Goal: Information Seeking & Learning: Understand process/instructions

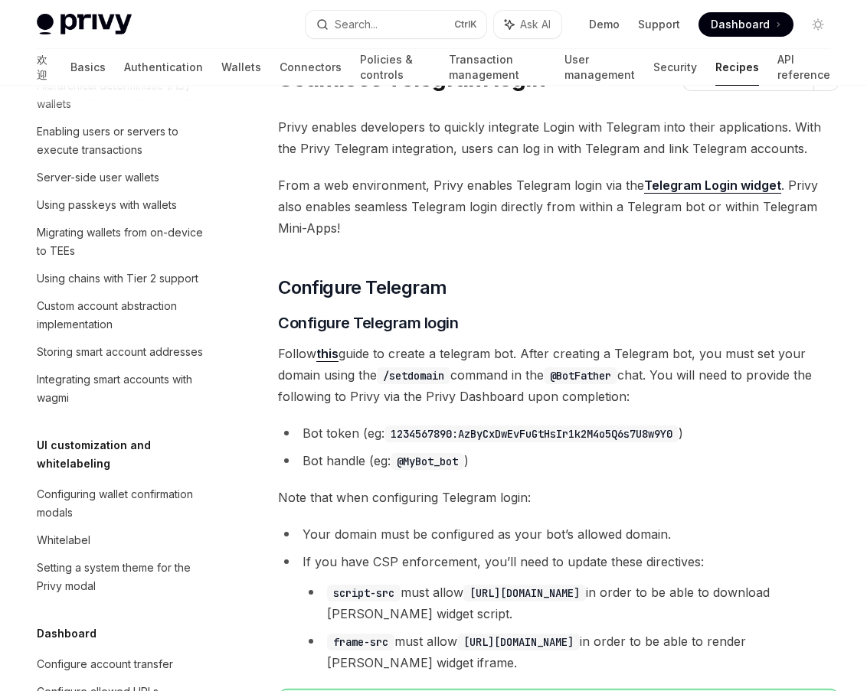
scroll to position [369, 0]
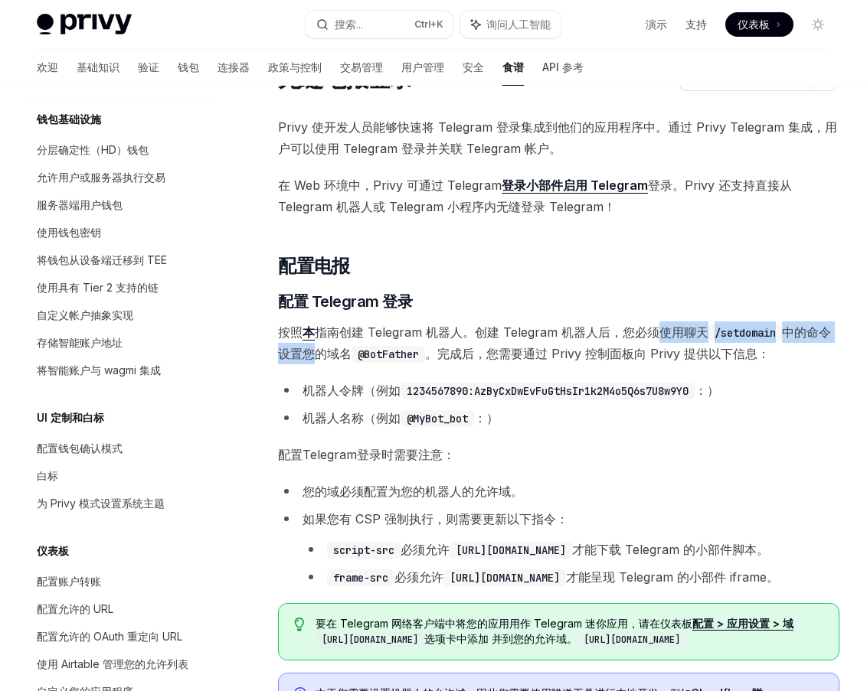
drag, startPoint x: 487, startPoint y: 155, endPoint x: 603, endPoint y: 156, distance: 115.6
click at [603, 322] on span "按照 本 指南创建 Telegram 机器人。创建 Telegram 机器人后，您必须使用聊天 /setdomain 中的命令设置您的域名 @BotFathe…" at bounding box center [558, 343] width 561 height 43
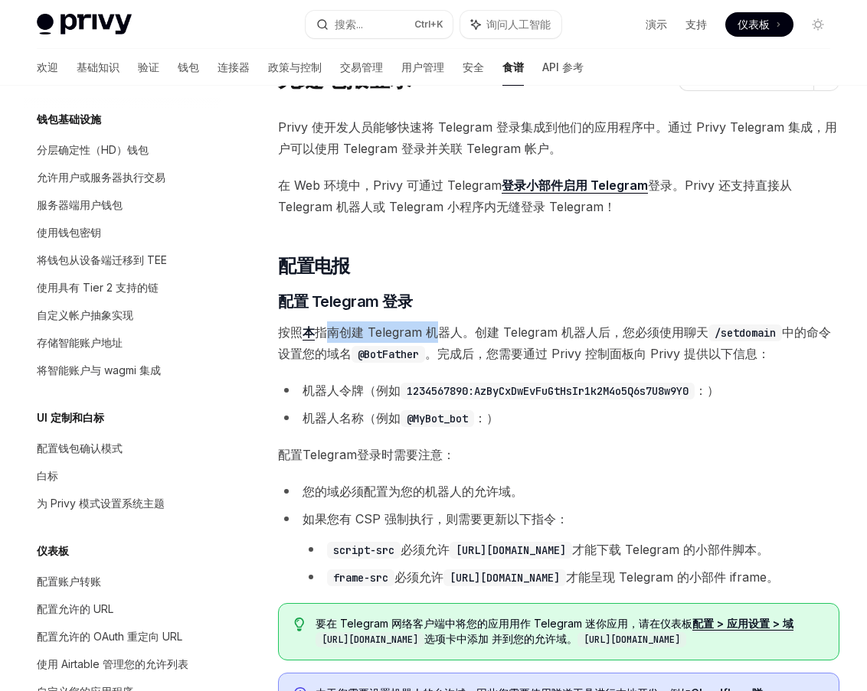
drag, startPoint x: 302, startPoint y: 155, endPoint x: 364, endPoint y: 155, distance: 62.0
click at [364, 325] on font "指南创建 Telegram 机器人。创建 Telegram 机器人后，您必须使用聊天" at bounding box center [512, 332] width 394 height 15
click at [302, 325] on font "本" at bounding box center [308, 332] width 12 height 15
drag, startPoint x: 612, startPoint y: 155, endPoint x: 567, endPoint y: 155, distance: 44.4
click at [567, 325] on font "中的命令设置您的域名" at bounding box center [554, 343] width 553 height 37
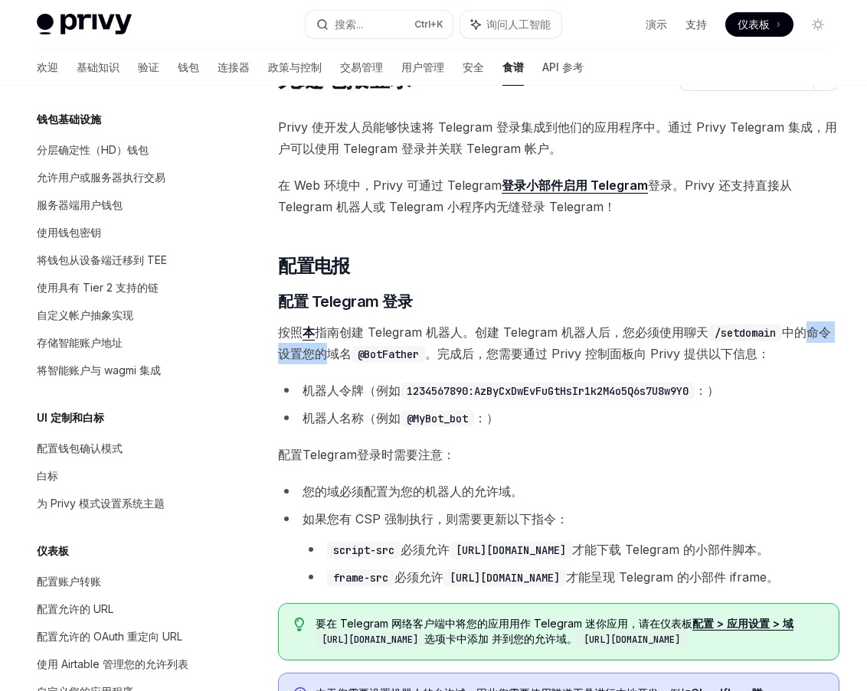
click at [302, 325] on font "本" at bounding box center [308, 332] width 12 height 15
drag, startPoint x: 361, startPoint y: 158, endPoint x: 322, endPoint y: 158, distance: 39.0
click at [322, 325] on font "指南创建 Telegram 机器人。创建 Telegram 机器人后，您必须使用聊天" at bounding box center [512, 332] width 394 height 15
drag, startPoint x: 612, startPoint y: 158, endPoint x: 521, endPoint y: 161, distance: 90.4
click at [550, 322] on span "按照 本 指南创建 Telegram 机器人。创建 Telegram 机器人后，您必须使用聊天 /setdomain 中的命令设置您的域名 @BotFathe…" at bounding box center [558, 343] width 561 height 43
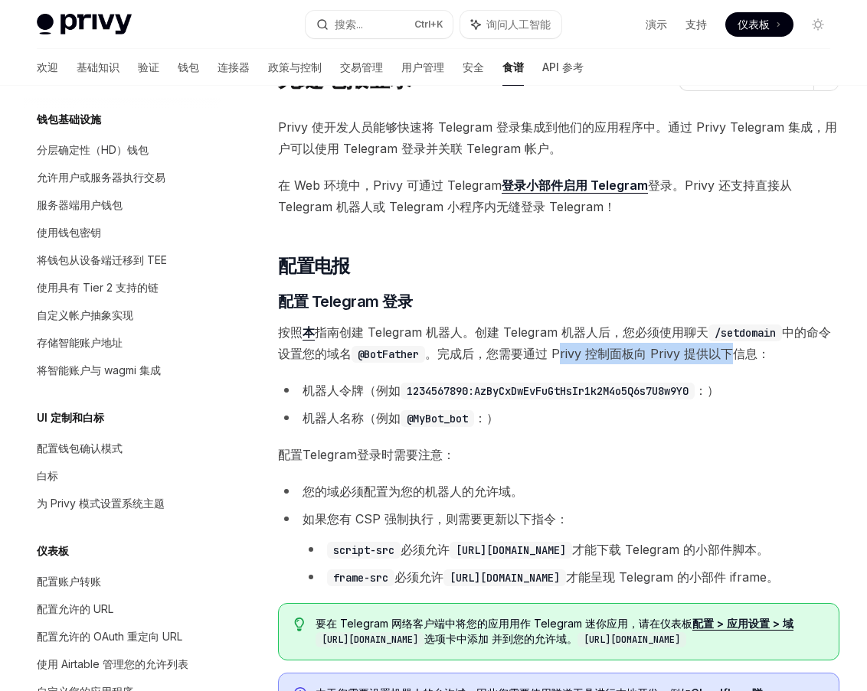
drag, startPoint x: 285, startPoint y: 168, endPoint x: 382, endPoint y: 168, distance: 97.2
click at [425, 346] on font "。完成后，您需要通过 Privy 控制面板向 Privy 提供以下信息：" at bounding box center [597, 353] width 345 height 15
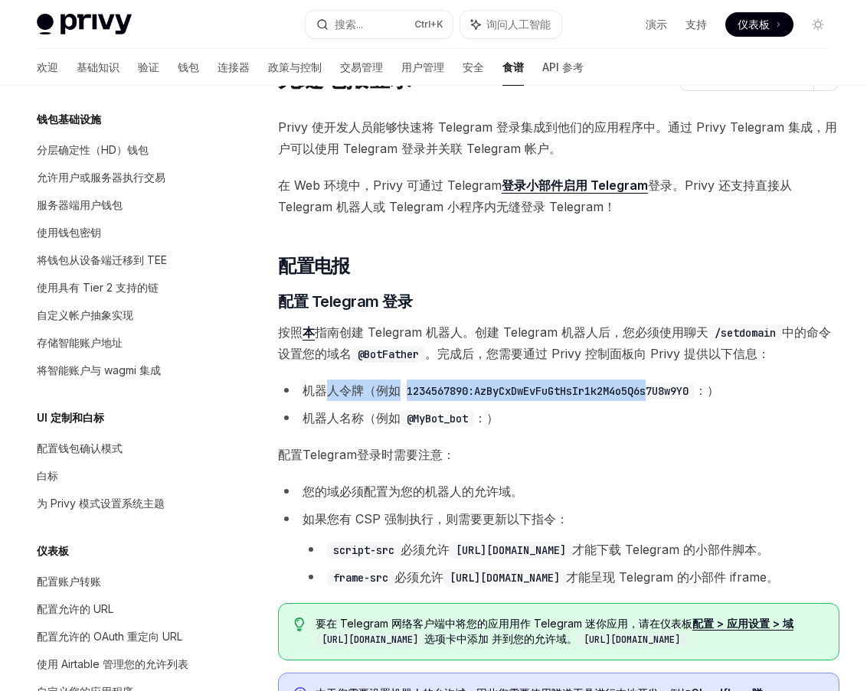
drag, startPoint x: 299, startPoint y: 190, endPoint x: 488, endPoint y: 188, distance: 189.1
click at [488, 380] on li "机器人令牌（例如 1234567890:AzByCxDwEvFuGtHsIr1k2M4o5Q6s7U8w9Y0 ：）" at bounding box center [558, 390] width 561 height 21
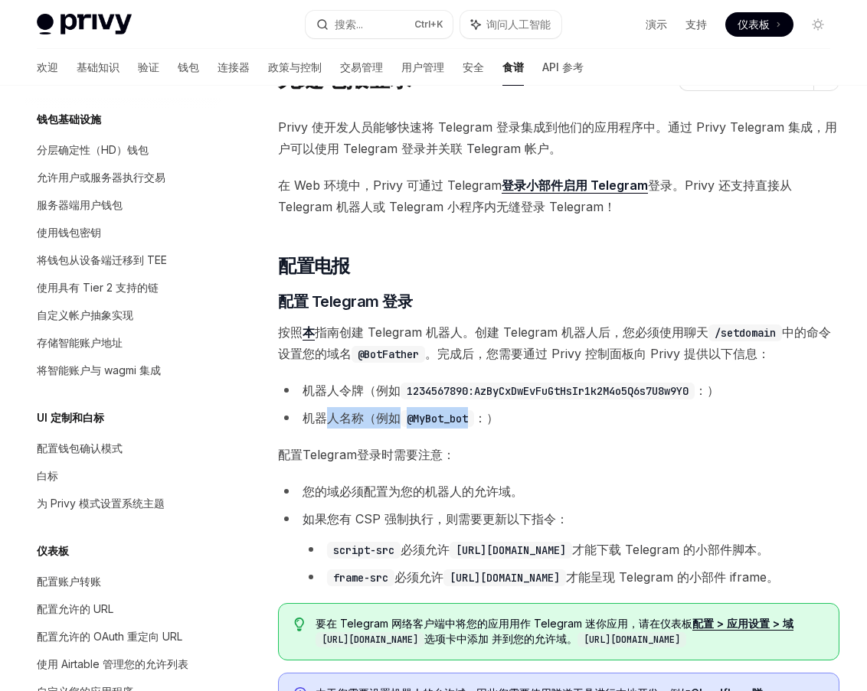
drag, startPoint x: 297, startPoint y: 204, endPoint x: 382, endPoint y: 202, distance: 85.0
click at [382, 407] on li "机器人名称（例如 @MyBot_bot ：）" at bounding box center [558, 417] width 561 height 21
drag, startPoint x: 301, startPoint y: 261, endPoint x: 343, endPoint y: 261, distance: 42.1
click at [343, 511] on font "如果您有 CSP 强制执行，则需要更新以下指令：" at bounding box center [435, 518] width 266 height 15
drag, startPoint x: 380, startPoint y: 241, endPoint x: 302, endPoint y: 243, distance: 78.1
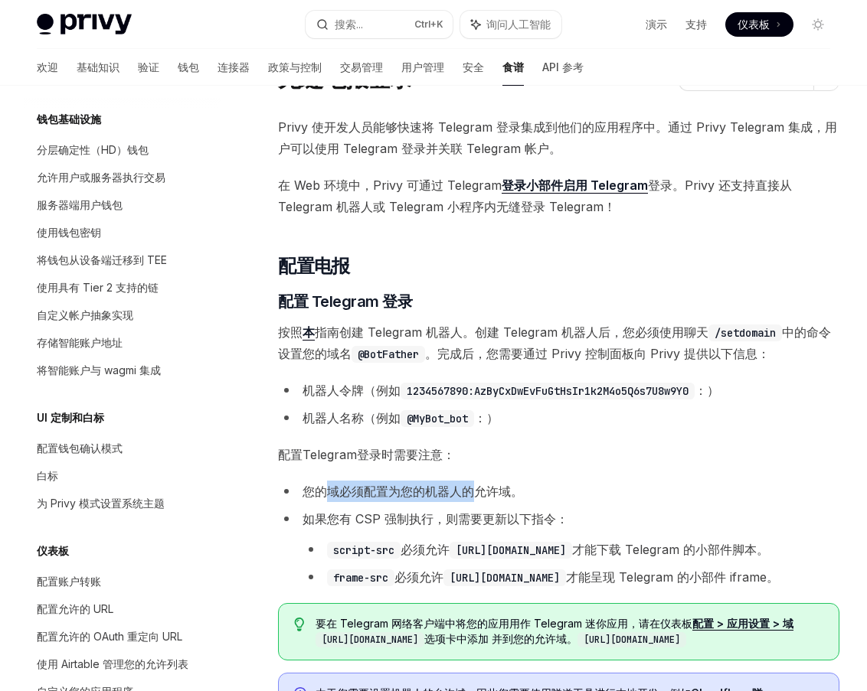
click at [302, 484] on font "您的域必须配置为您的机器人的允许域。" at bounding box center [412, 491] width 221 height 15
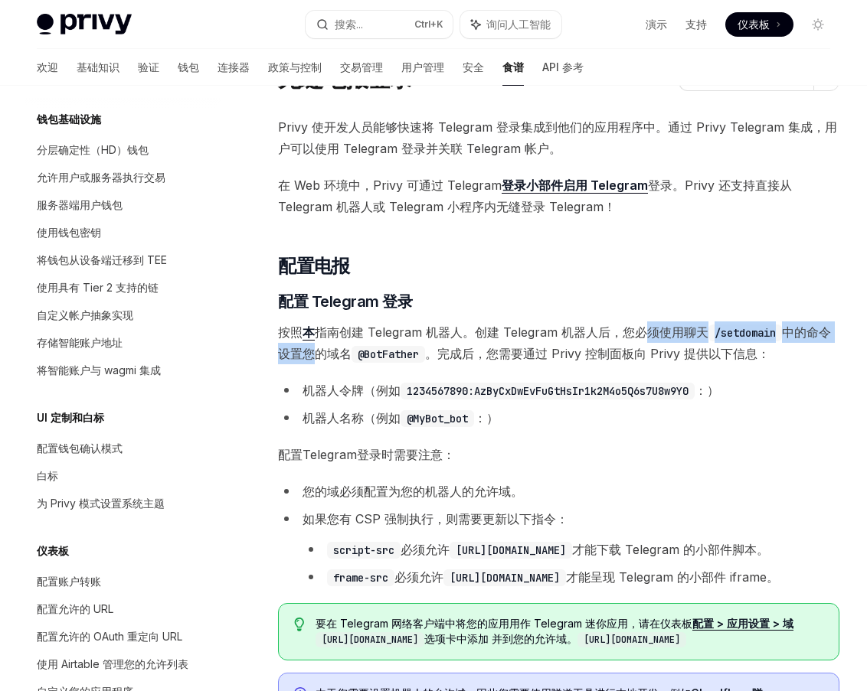
drag, startPoint x: 604, startPoint y: 155, endPoint x: 481, endPoint y: 158, distance: 123.3
click at [481, 322] on span "按照 本 指南创建 Telegram 机器人。创建 Telegram 机器人后，您必须使用聊天 /setdomain 中的命令设置您的域名 @BotFathe…" at bounding box center [558, 343] width 561 height 43
click at [549, 322] on span "按照 本 指南创建 Telegram 机器人。创建 Telegram 机器人后，您必须使用聊天 /setdomain 中的命令设置您的域名 @BotFathe…" at bounding box center [558, 343] width 561 height 43
drag, startPoint x: 518, startPoint y: 154, endPoint x: 554, endPoint y: 152, distance: 36.8
click at [708, 325] on code "/setdomain" at bounding box center [745, 333] width 74 height 17
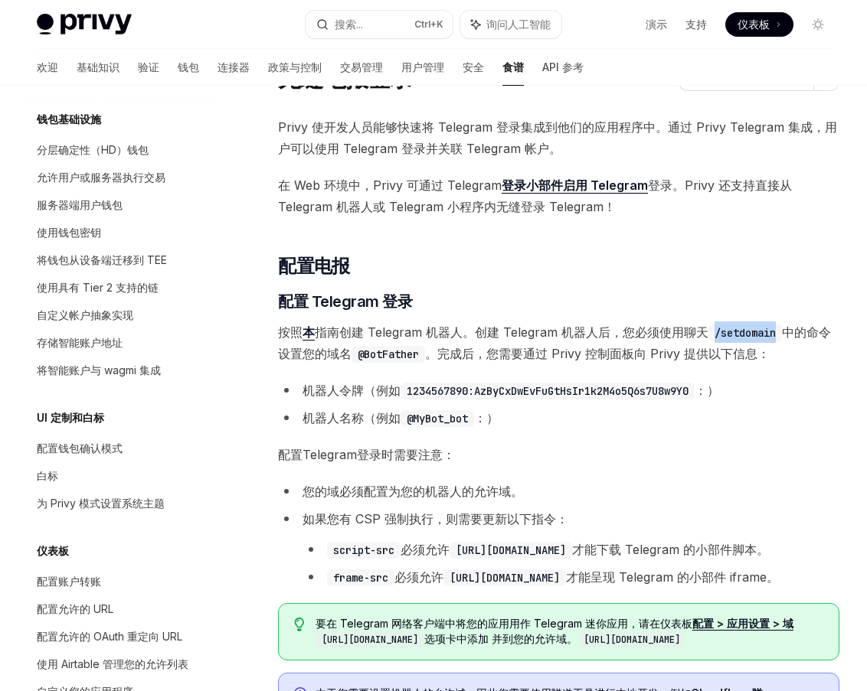
copy code "/setdomain"
click at [564, 322] on span "按照 本 指南创建 Telegram 机器人。创建 Telegram 机器人后，您必须使用聊天 /setdomain 中的命令设置您的域名 @BotFathe…" at bounding box center [558, 343] width 561 height 43
drag, startPoint x: 552, startPoint y: 156, endPoint x: 515, endPoint y: 155, distance: 36.8
click at [708, 325] on code "/setdomain" at bounding box center [745, 333] width 74 height 17
copy code "/setdomain"
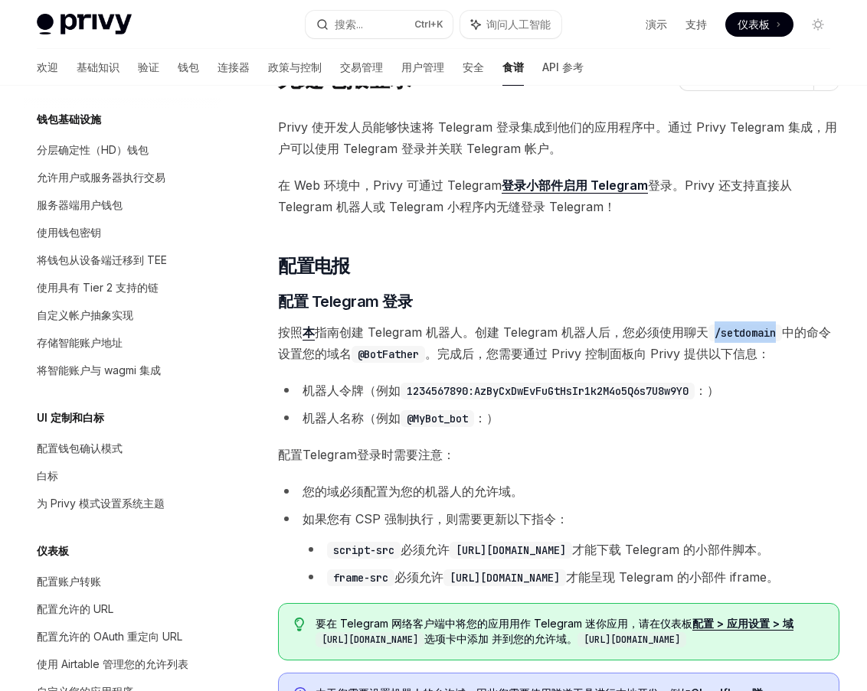
click at [708, 325] on code "/setdomain" at bounding box center [745, 333] width 74 height 17
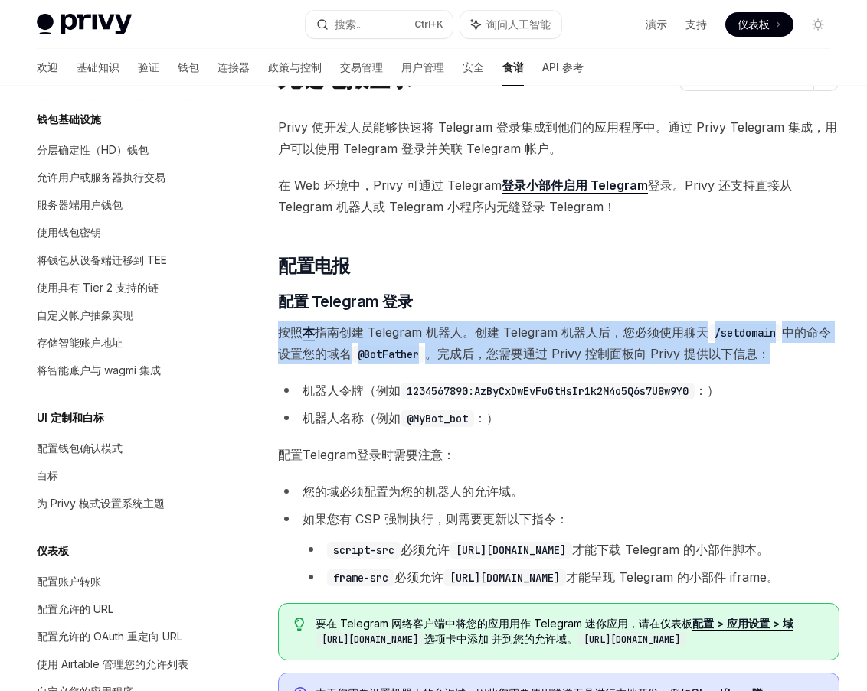
click at [708, 325] on code "/setdomain" at bounding box center [745, 333] width 74 height 17
click at [552, 322] on span "按照 本 指南创建 Telegram 机器人。创建 Telegram 机器人后，您必须使用聊天 /setdomain 中的命令设置您的域名 @BotFathe…" at bounding box center [558, 343] width 561 height 43
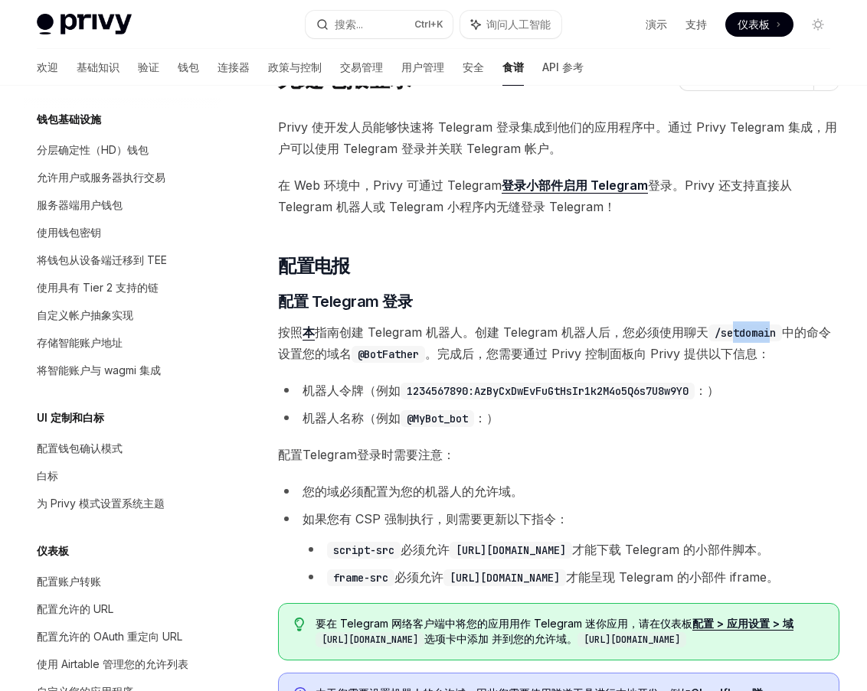
drag, startPoint x: 551, startPoint y: 155, endPoint x: 543, endPoint y: 151, distance: 9.6
click at [708, 325] on code "/setdomain" at bounding box center [745, 333] width 74 height 17
drag, startPoint x: 552, startPoint y: 153, endPoint x: 515, endPoint y: 155, distance: 37.6
click at [708, 325] on code "/setdomain" at bounding box center [745, 333] width 74 height 17
copy code "/setdomain"
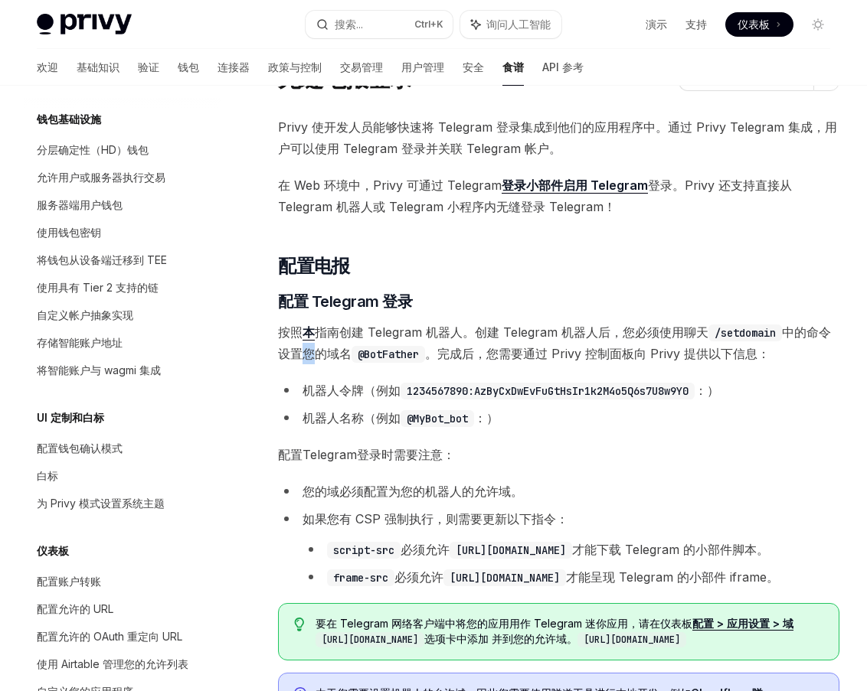
click at [600, 325] on font "中的命令设置您的域名" at bounding box center [554, 343] width 553 height 37
drag, startPoint x: 361, startPoint y: 166, endPoint x: 292, endPoint y: 167, distance: 69.7
click at [425, 346] on font "。完成后，您需要通过 Privy 控制面板向 Privy 提供以下信息：" at bounding box center [597, 353] width 345 height 15
drag, startPoint x: 345, startPoint y: 204, endPoint x: 382, endPoint y: 207, distance: 36.9
click at [400, 410] on code "@MyBot_bot" at bounding box center [437, 418] width 74 height 17
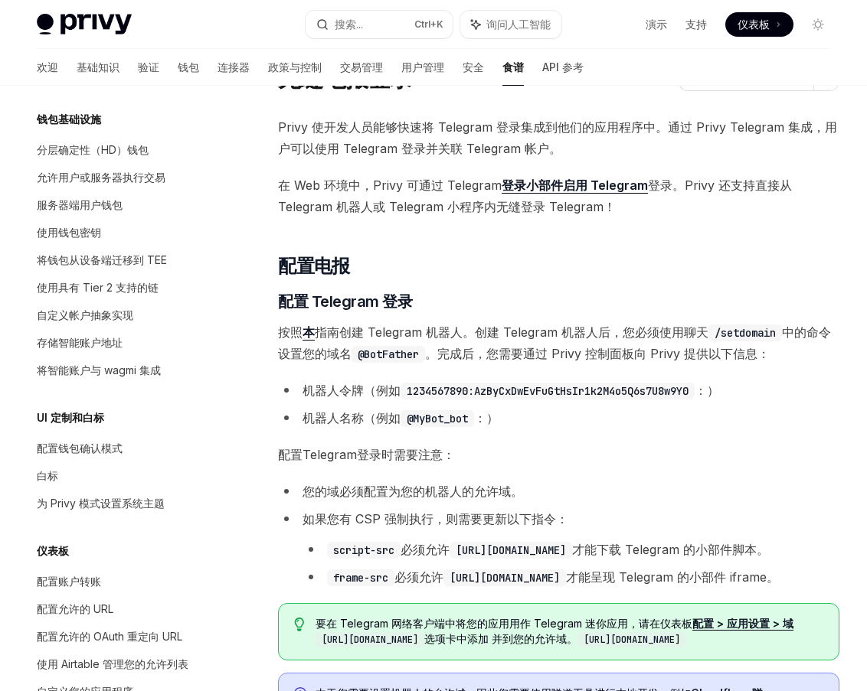
drag, startPoint x: 342, startPoint y: 228, endPoint x: 302, endPoint y: 254, distance: 48.2
click at [340, 484] on font "您的域必须配置为您的机器人的允许域。" at bounding box center [412, 491] width 221 height 15
drag, startPoint x: 377, startPoint y: 248, endPoint x: 310, endPoint y: 247, distance: 66.6
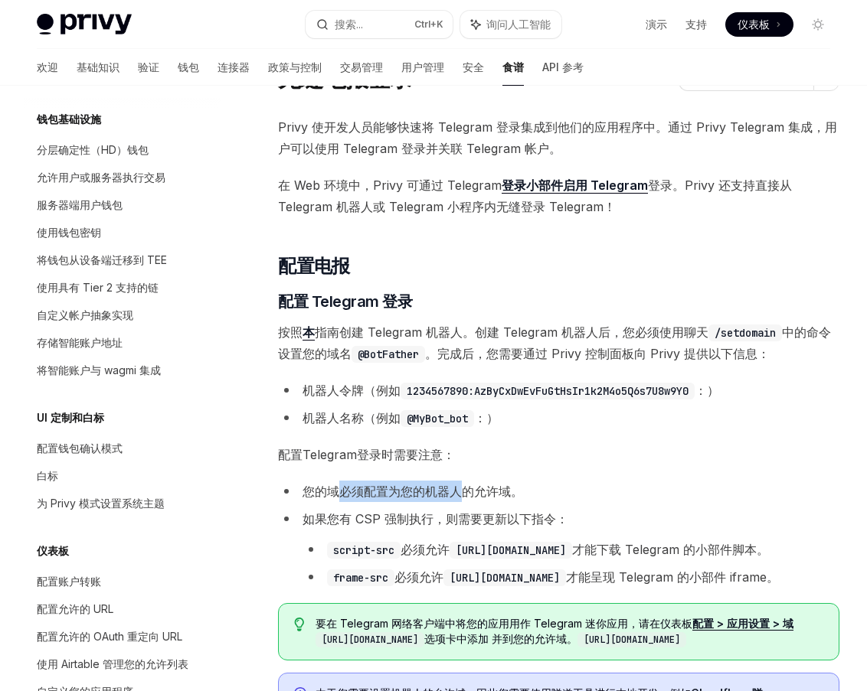
click at [310, 484] on font "您的域必须配置为您的机器人的允许域。" at bounding box center [412, 491] width 221 height 15
click at [302, 484] on font "您的域必须配置为您的机器人的允许域。" at bounding box center [412, 491] width 221 height 15
drag, startPoint x: 301, startPoint y: 247, endPoint x: 394, endPoint y: 245, distance: 92.7
click at [394, 484] on font "您的域必须配置为您的机器人的允许域。" at bounding box center [412, 491] width 221 height 15
drag, startPoint x: 344, startPoint y: 263, endPoint x: 292, endPoint y: 263, distance: 52.1
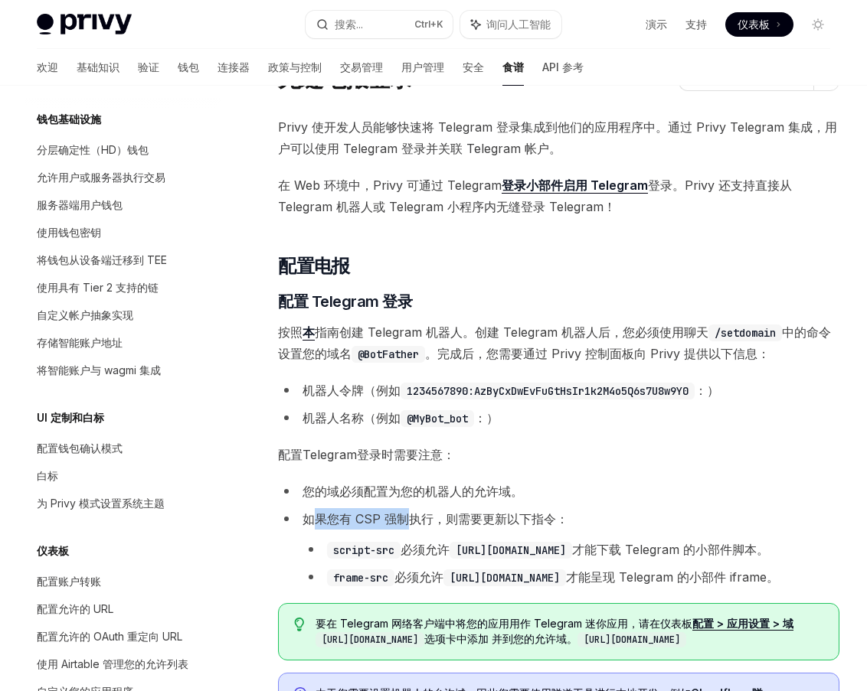
click at [302, 511] on font "如果您有 CSP 强制执行，则需要更新以下指令：" at bounding box center [435, 518] width 266 height 15
drag, startPoint x: 476, startPoint y: 263, endPoint x: 443, endPoint y: 284, distance: 39.5
click at [478, 508] on li "如果您有 CSP 强制执行，则需要更新以下指令： script-src 必须允许 https://telegram.org 才能下载 Telegram 的小部…" at bounding box center [558, 548] width 561 height 80
drag, startPoint x: 351, startPoint y: 263, endPoint x: 302, endPoint y: 263, distance: 48.2
click at [302, 511] on font "如果您有 CSP 强制执行，则需要更新以下指令：" at bounding box center [435, 518] width 266 height 15
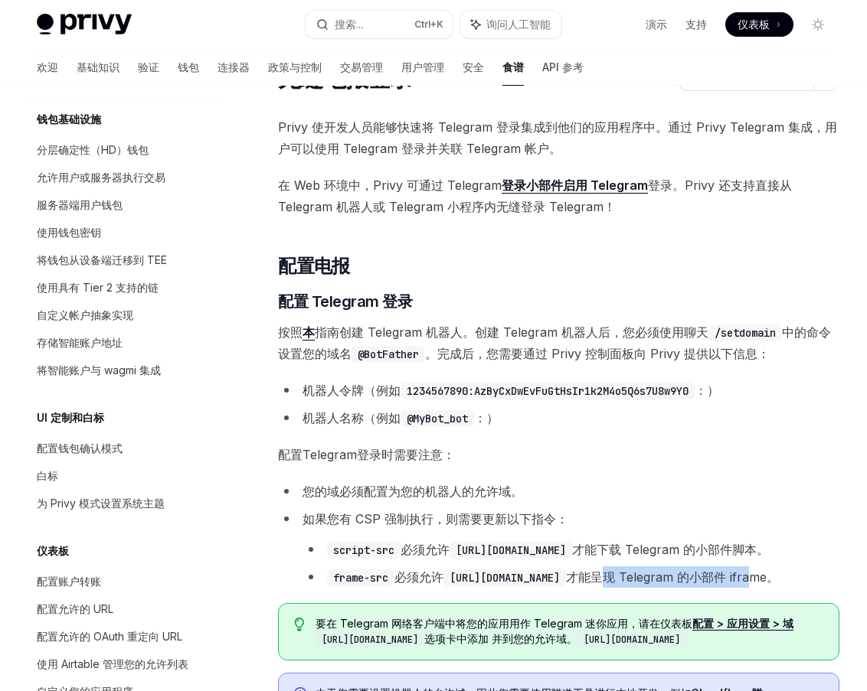
drag, startPoint x: 570, startPoint y: 296, endPoint x: 488, endPoint y: 293, distance: 81.2
click at [566, 570] on font "才能呈现 Telegram 的小部件 iframe。" at bounding box center [672, 577] width 213 height 15
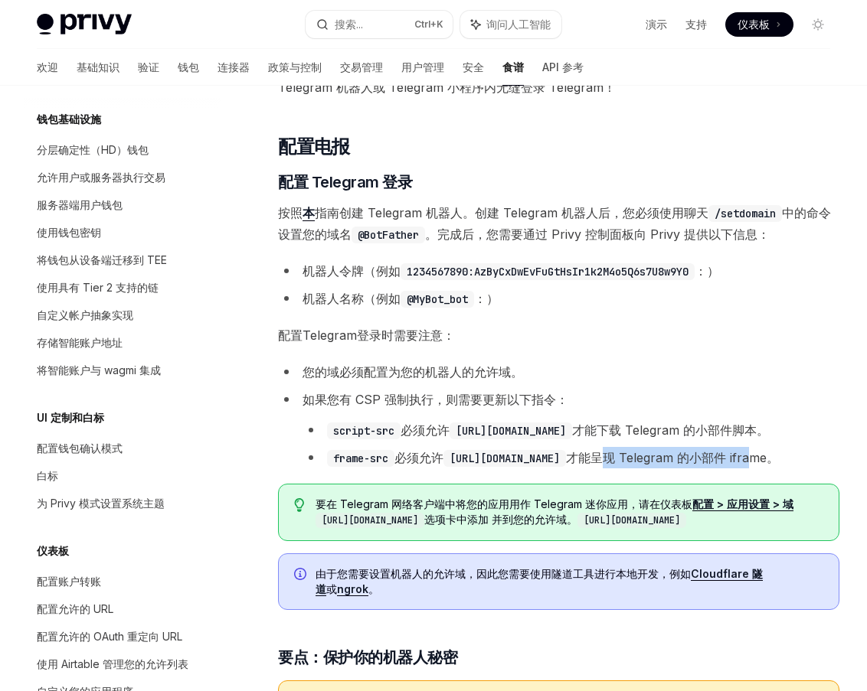
scroll to position [230, 0]
